Goal: Check status: Check status

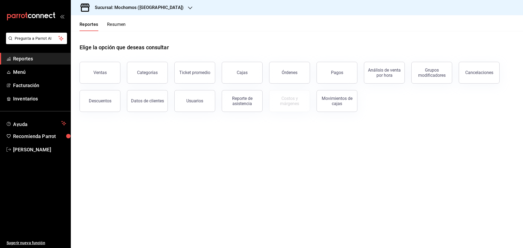
click at [188, 6] on icon "button" at bounding box center [190, 8] width 4 height 4
click at [95, 20] on div "Ryoshi ([GEOGRAPHIC_DATA])" at bounding box center [112, 23] width 82 height 12
click at [336, 73] on div "Pagos" at bounding box center [337, 72] width 12 height 5
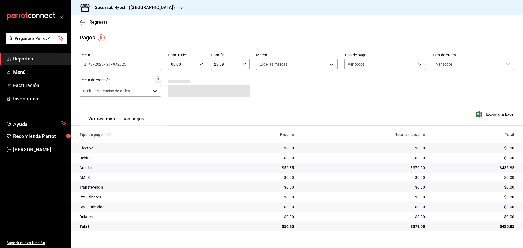
click at [156, 63] on \(Stroke\) "button" at bounding box center [155, 64] width 3 height 3
click at [102, 140] on span "Rango de fechas" at bounding box center [105, 142] width 42 height 6
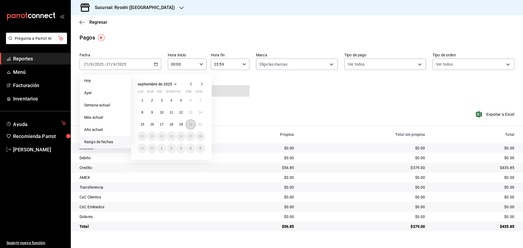
click at [190, 123] on abbr "20" at bounding box center [191, 125] width 4 height 4
click at [201, 123] on abbr "21" at bounding box center [201, 125] width 4 height 4
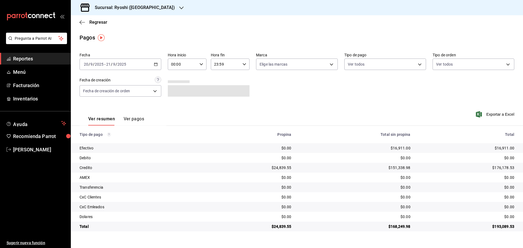
click at [203, 62] on div "00:00 Hora inicio" at bounding box center [187, 64] width 39 height 11
click at [176, 87] on span "05" at bounding box center [177, 89] width 11 height 4
type input "05:00"
click at [244, 65] on div at bounding box center [261, 124] width 523 height 248
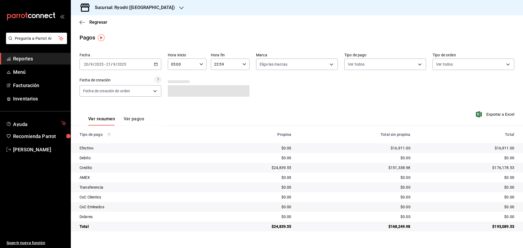
click at [244, 65] on \(Stroke\) "button" at bounding box center [244, 64] width 3 height 2
click at [223, 89] on span "05" at bounding box center [220, 91] width 11 height 4
type input "05:59"
click at [332, 64] on div at bounding box center [261, 124] width 523 height 248
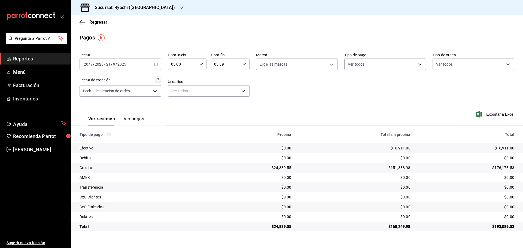
click at [332, 64] on body "Pregunta a Parrot AI Reportes Menú Facturación Inventarios Ayuda Recomienda Par…" at bounding box center [261, 124] width 523 height 248
click at [261, 101] on input "checkbox" at bounding box center [262, 103] width 5 height 5
checkbox input "true"
type input "26ca50e5-a845-484f-a54e-8a4432b79f59"
click at [152, 6] on div at bounding box center [261, 124] width 523 height 248
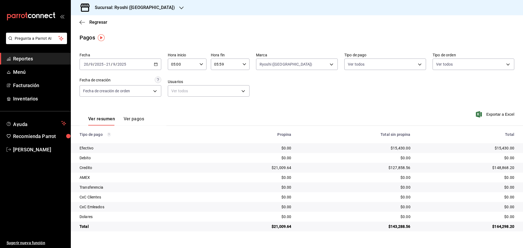
click at [179, 6] on icon "button" at bounding box center [181, 8] width 4 height 4
click at [86, 33] on div "Mochomos ([GEOGRAPHIC_DATA])" at bounding box center [112, 36] width 82 height 12
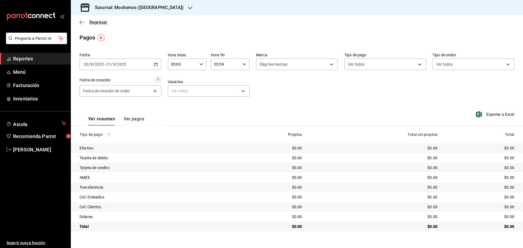
click at [81, 22] on icon "button" at bounding box center [82, 22] width 5 height 0
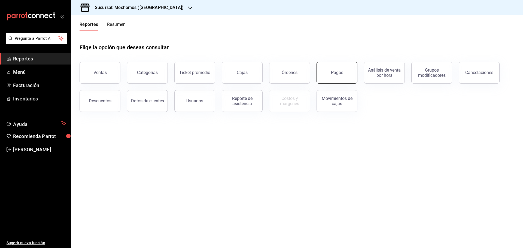
click at [338, 71] on div "Pagos" at bounding box center [337, 72] width 12 height 5
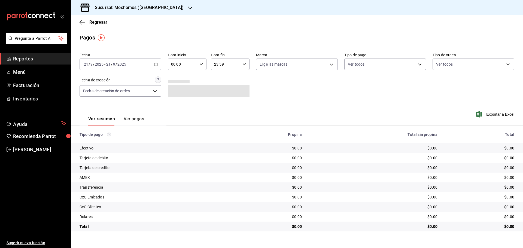
click at [157, 62] on div "[DATE] [DATE] - [DATE] [DATE]" at bounding box center [121, 64] width 82 height 11
click at [101, 141] on span "Rango de fechas" at bounding box center [105, 142] width 42 height 6
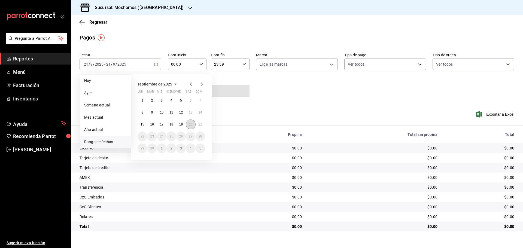
click at [189, 123] on button "20" at bounding box center [191, 125] width 10 height 10
click at [203, 123] on button "21" at bounding box center [201, 125] width 10 height 10
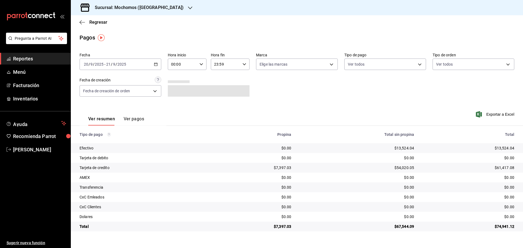
click at [203, 63] on icon "button" at bounding box center [202, 64] width 4 height 4
click at [177, 86] on button "05" at bounding box center [177, 89] width 17 height 11
type input "05:00"
click at [244, 63] on div at bounding box center [261, 124] width 523 height 248
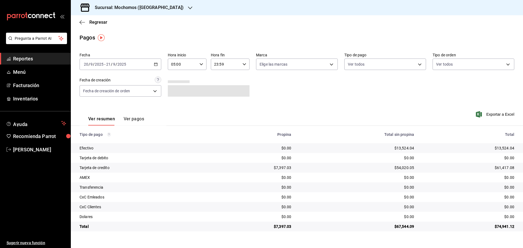
click at [244, 63] on icon "button" at bounding box center [245, 64] width 4 height 4
click at [223, 89] on span "05" at bounding box center [220, 91] width 11 height 4
type input "05:59"
